Goal: Transaction & Acquisition: Book appointment/travel/reservation

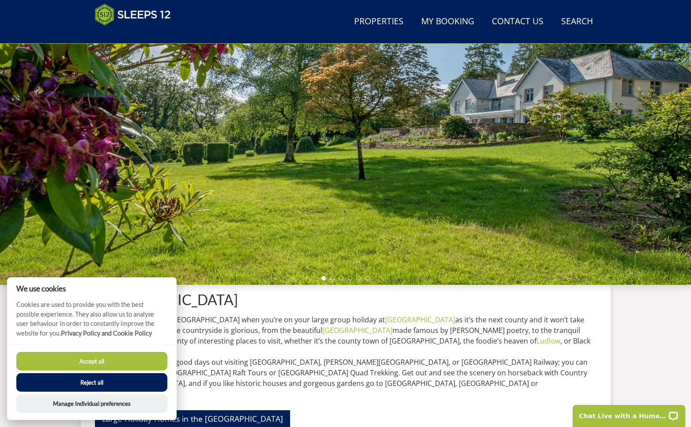
click at [110, 363] on button "Accept all" at bounding box center [91, 361] width 151 height 19
checkbox input "true"
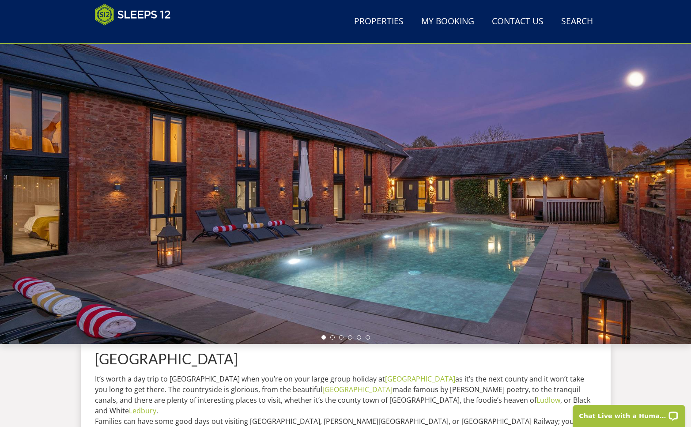
scroll to position [37, 0]
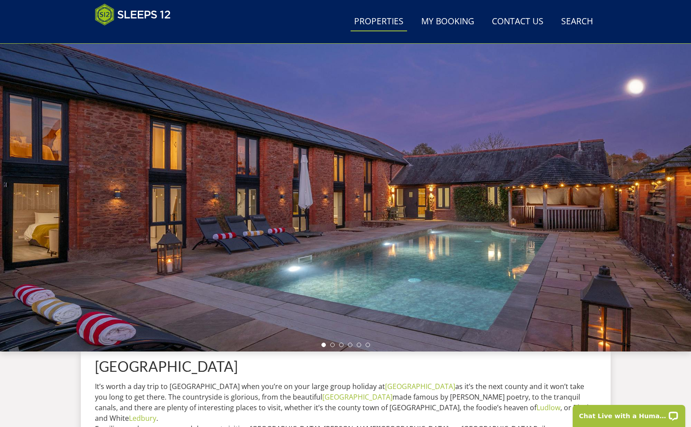
click at [393, 23] on link "Properties" at bounding box center [379, 22] width 57 height 20
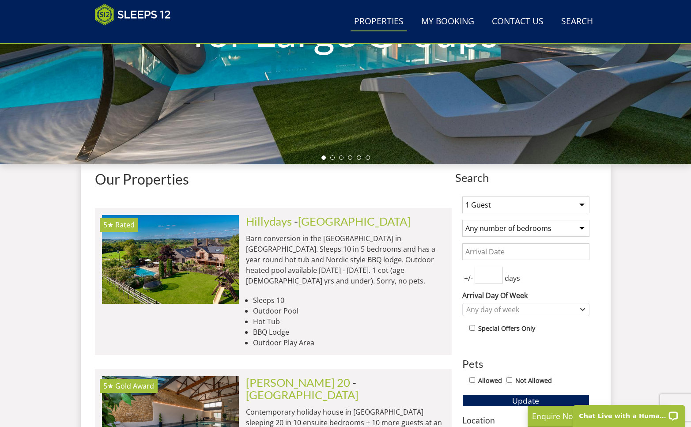
select select "12"
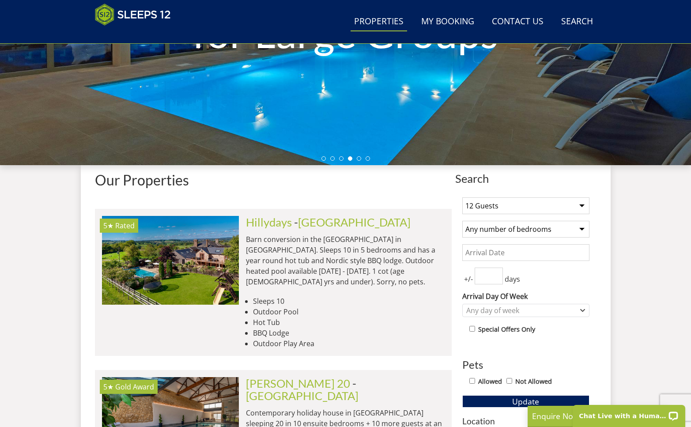
scroll to position [220, 0]
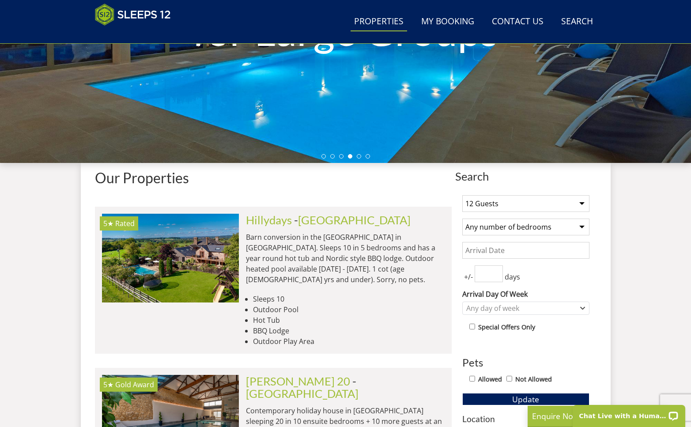
select select "7"
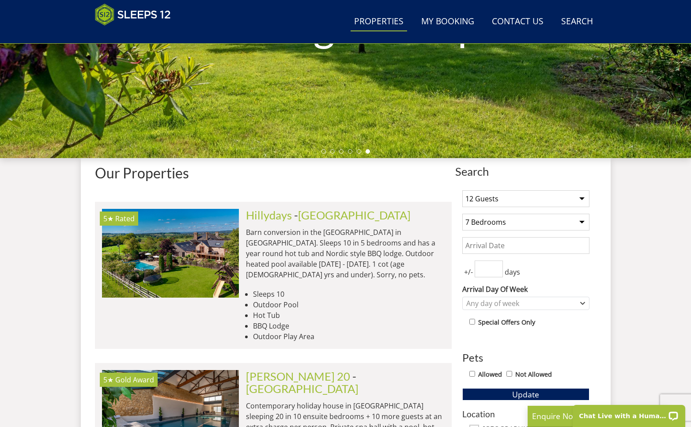
scroll to position [226, 0]
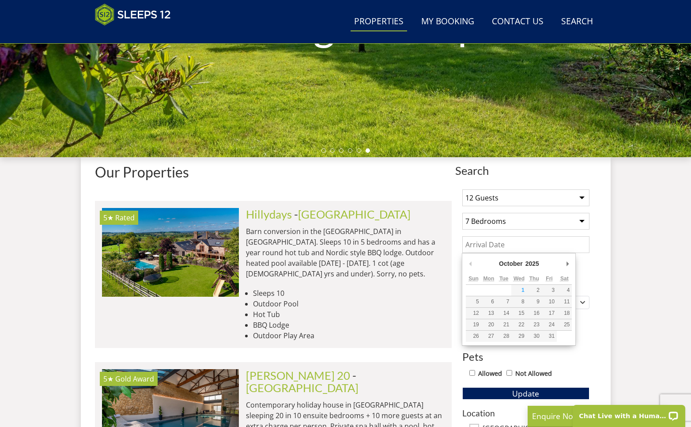
click at [509, 247] on input "Date" at bounding box center [525, 244] width 127 height 17
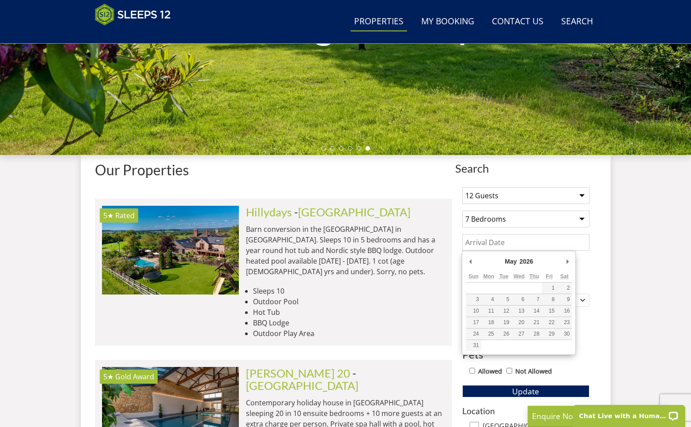
scroll to position [228, 0]
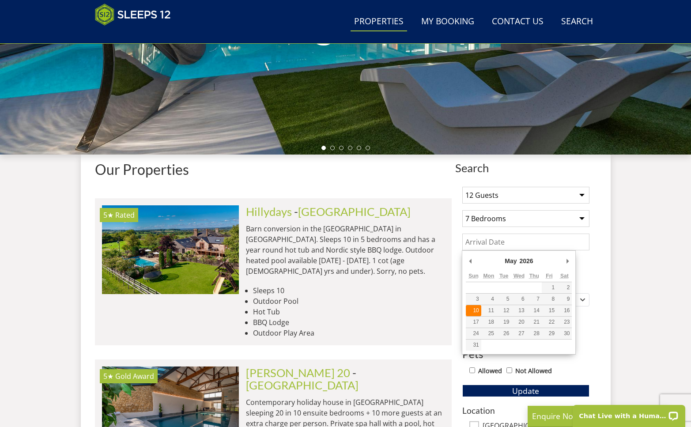
type input "10/05/2026"
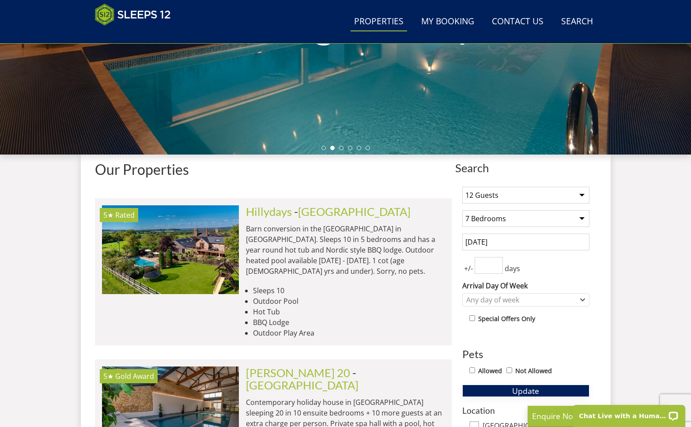
click at [507, 393] on button "Update" at bounding box center [525, 391] width 127 height 12
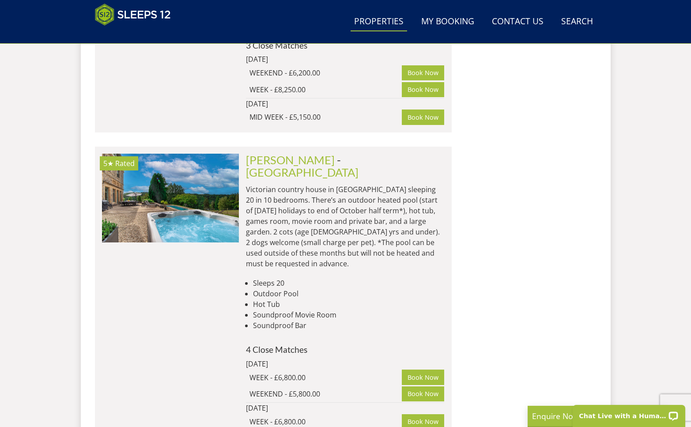
scroll to position [5407, 0]
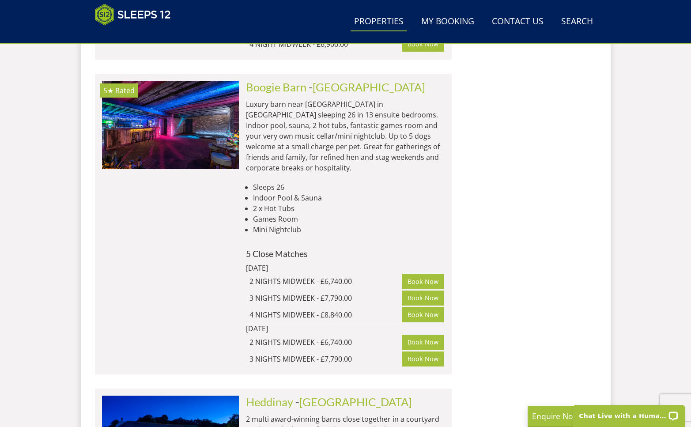
scroll to position [7463, 0]
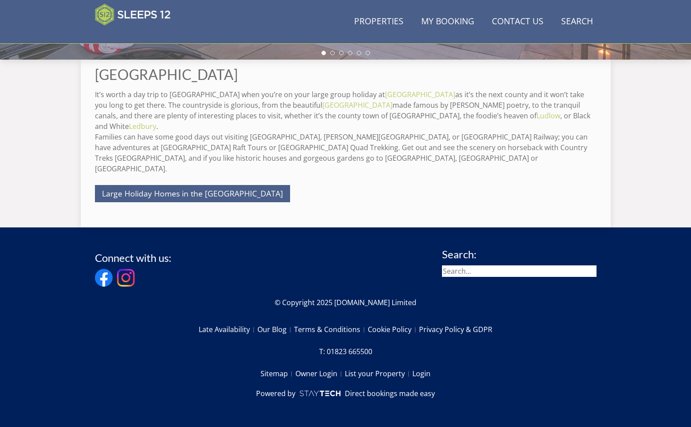
scroll to position [32, 0]
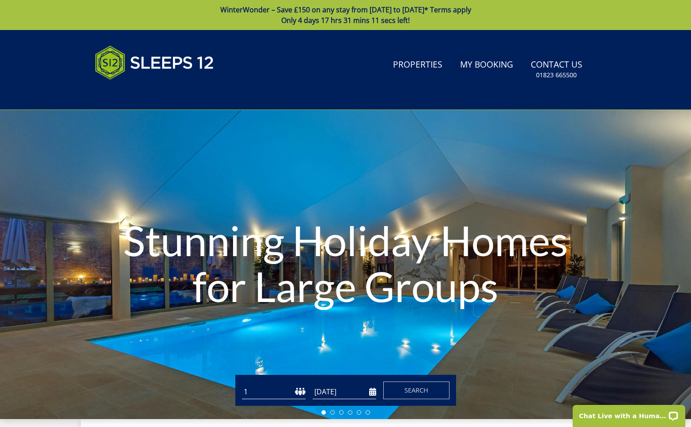
select select "12"
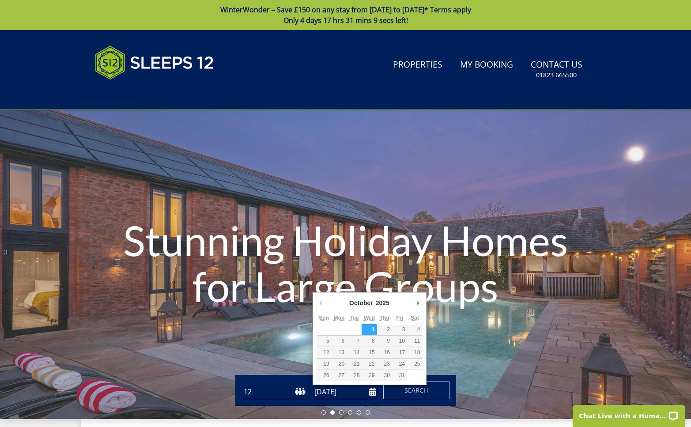
click at [374, 396] on input "[DATE]" at bounding box center [345, 392] width 64 height 15
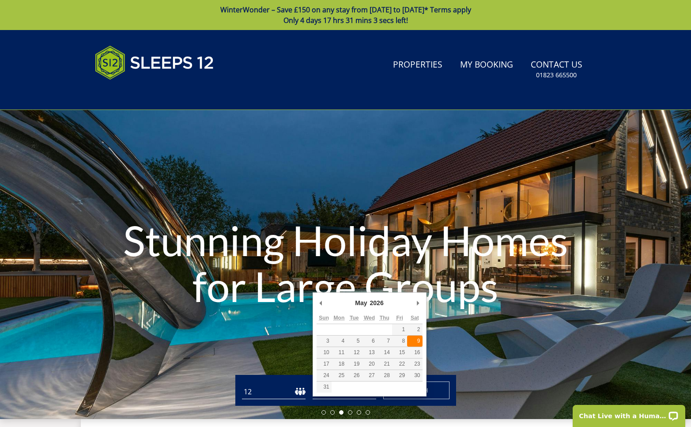
type input "[DATE]"
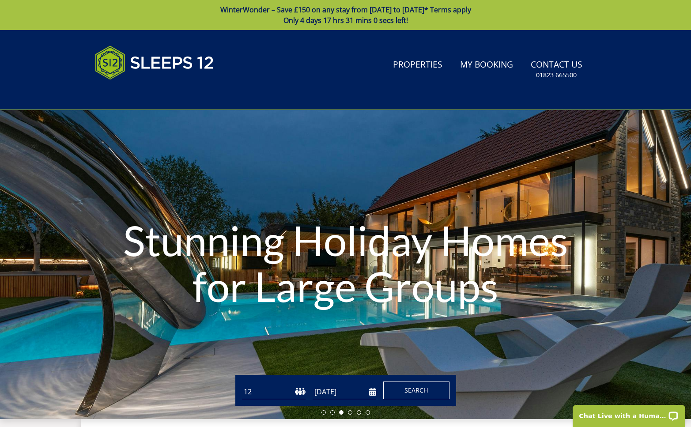
click at [417, 393] on span "Search" at bounding box center [417, 390] width 24 height 8
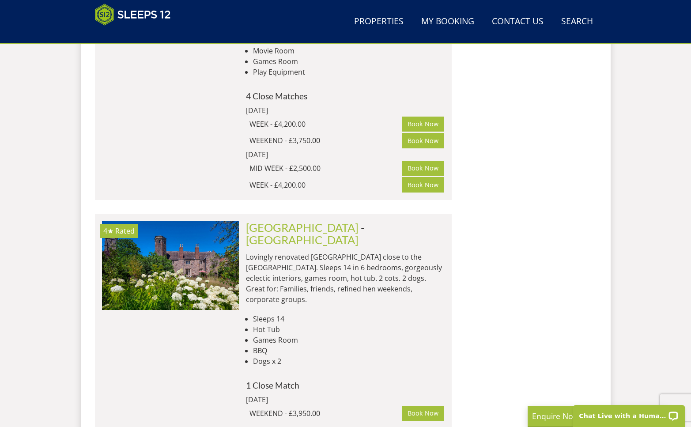
scroll to position [5423, 0]
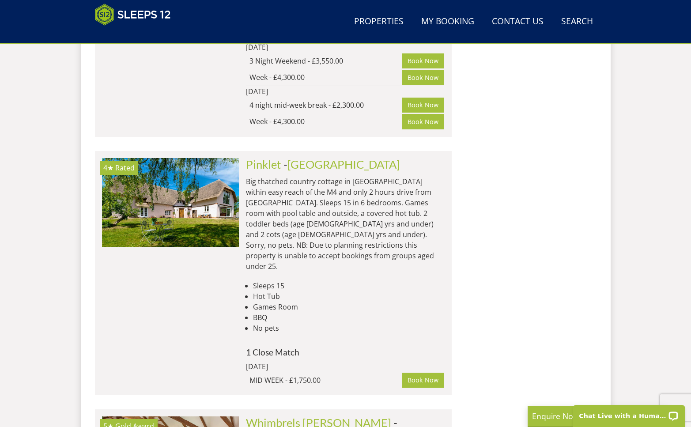
scroll to position [7664, 0]
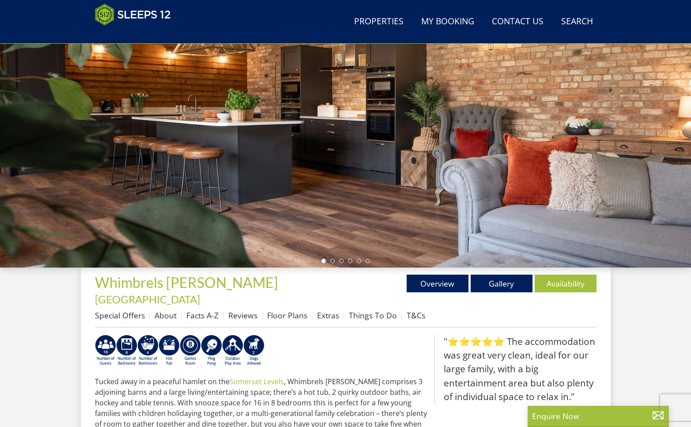
scroll to position [116, 0]
click at [490, 284] on link "Gallery" at bounding box center [502, 283] width 62 height 18
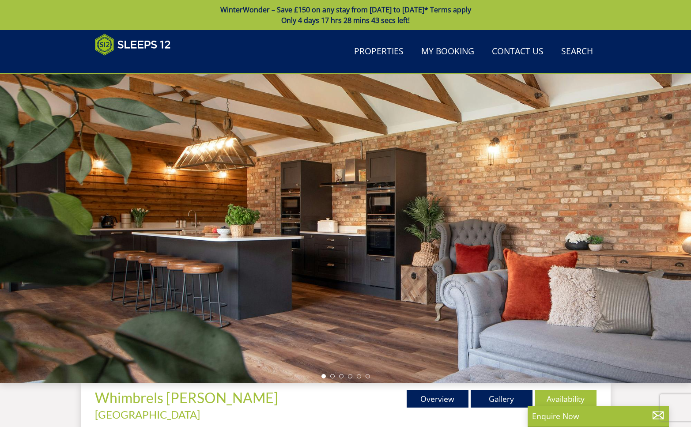
scroll to position [116, 0]
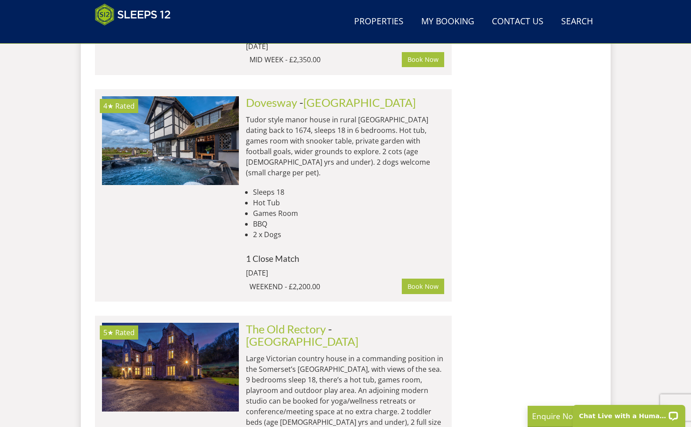
scroll to position [10532, 0]
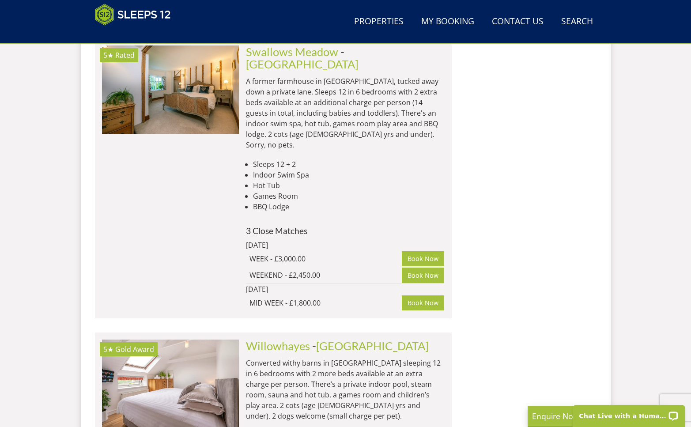
scroll to position [2603, 0]
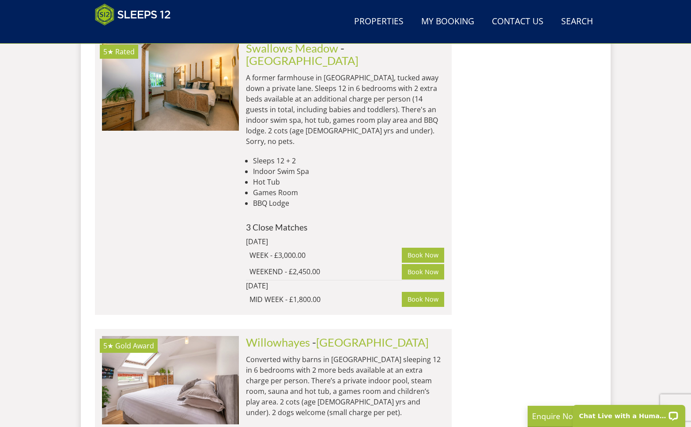
select select "12"
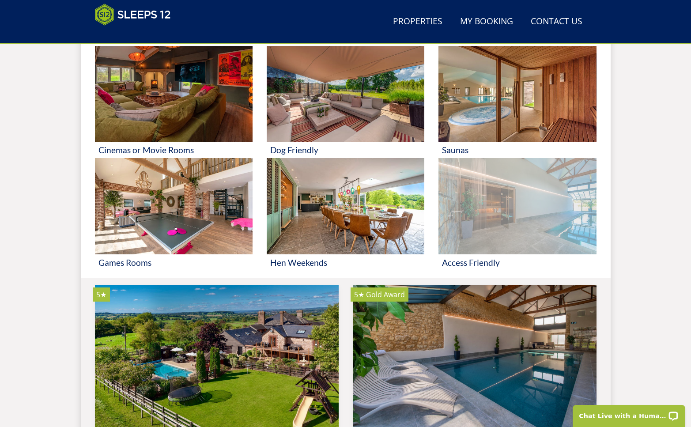
click at [472, 224] on img at bounding box center [518, 206] width 158 height 96
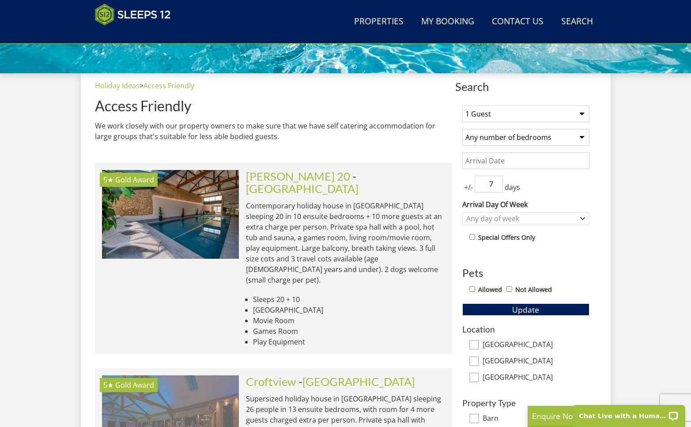
scroll to position [308, 0]
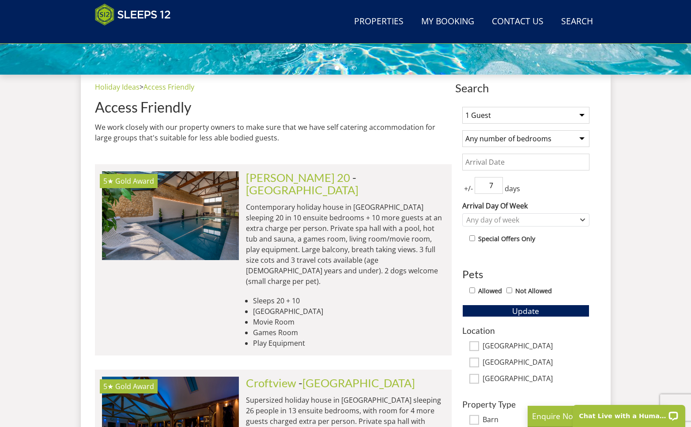
select select "12"
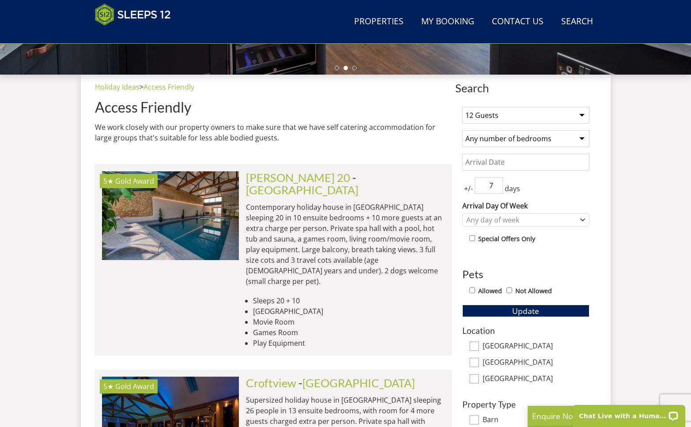
select select "7"
click at [512, 310] on span "Update" at bounding box center [525, 311] width 27 height 11
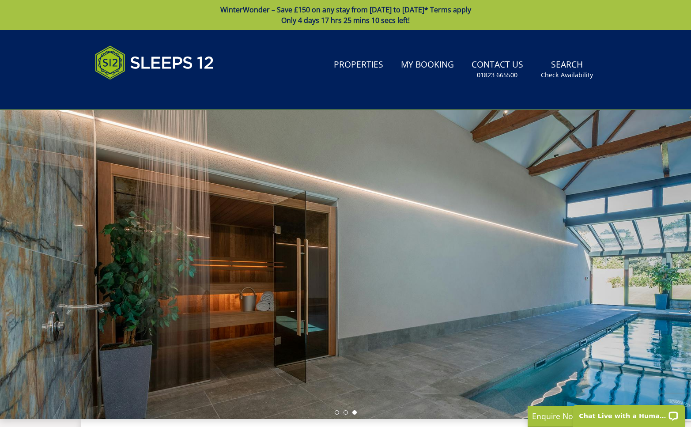
scroll to position [0, 0]
